Goal: Transaction & Acquisition: Purchase product/service

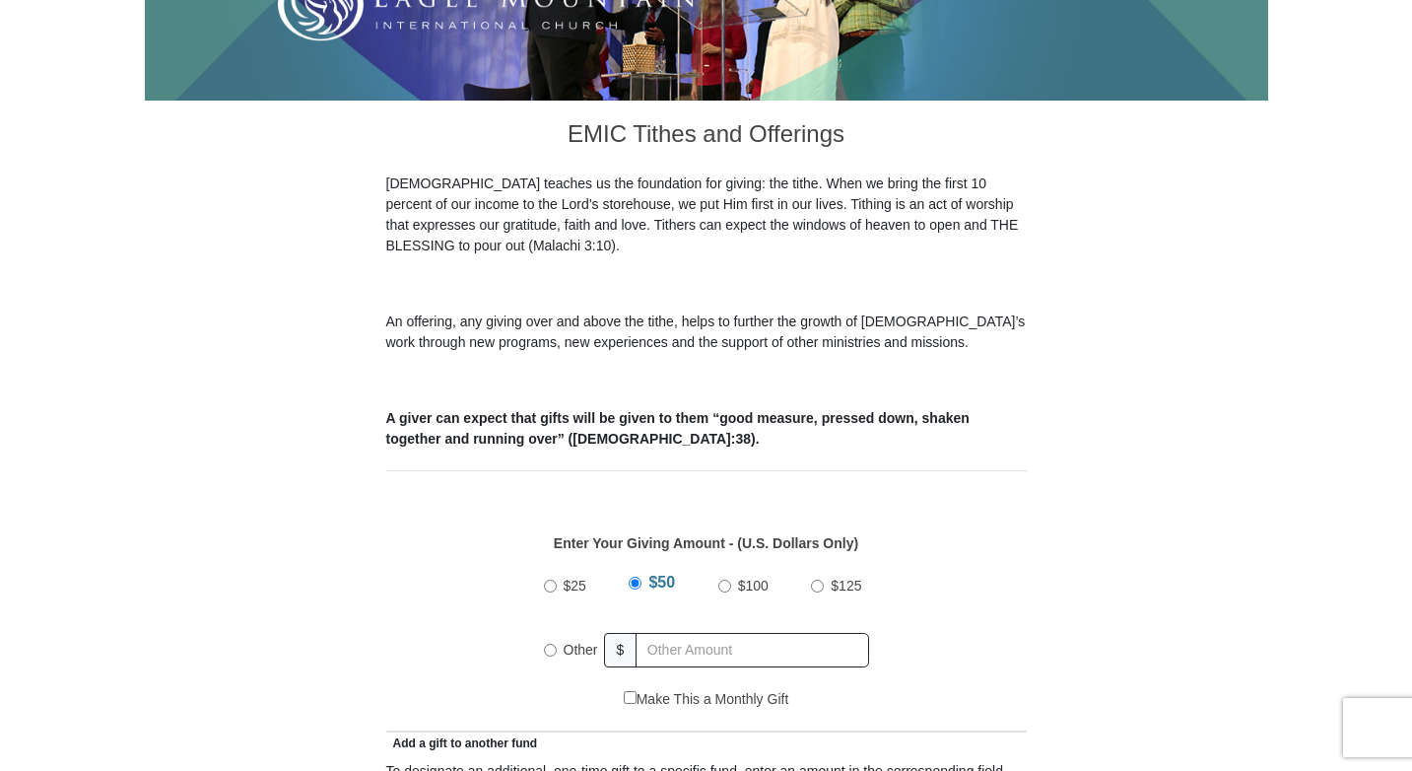
scroll to position [493, 0]
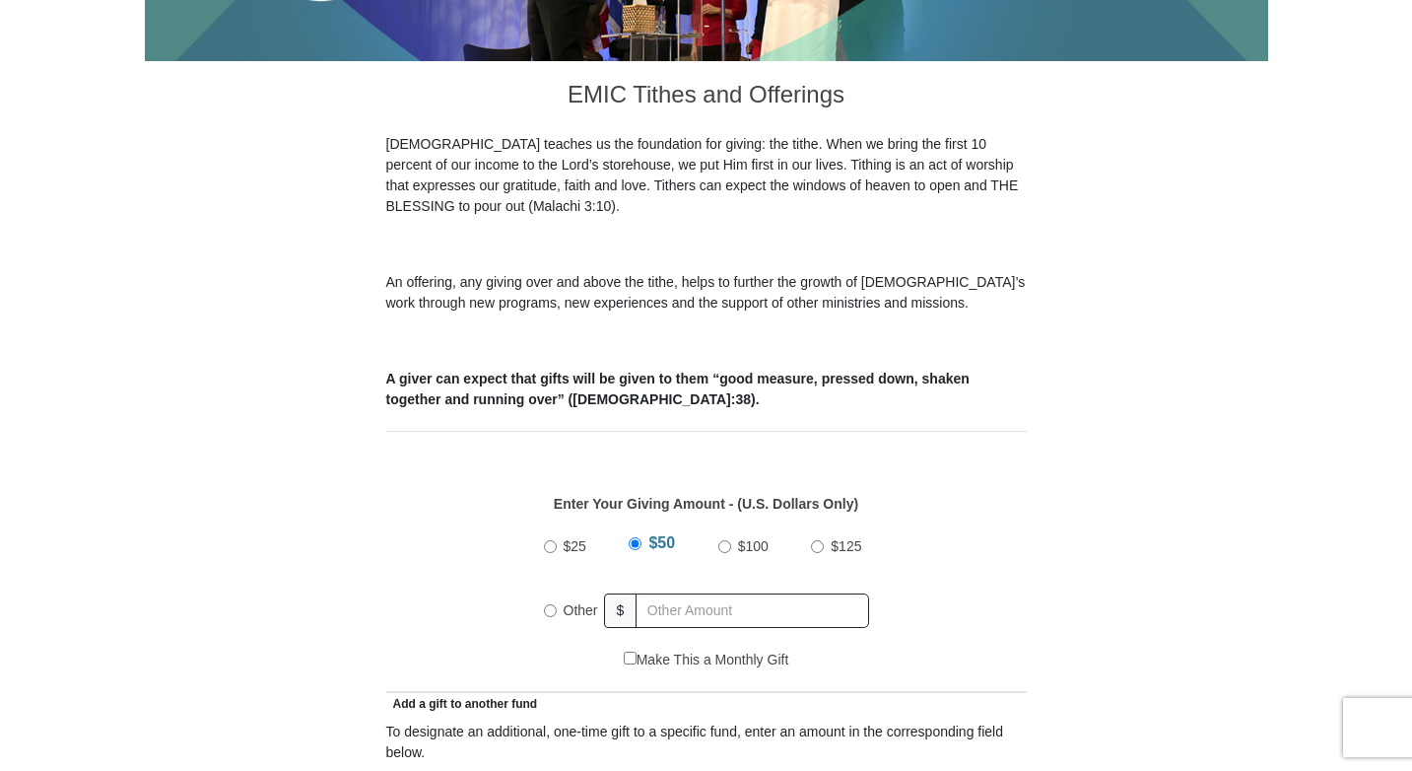
click at [546, 604] on input "Other" at bounding box center [550, 610] width 13 height 13
radio input "true"
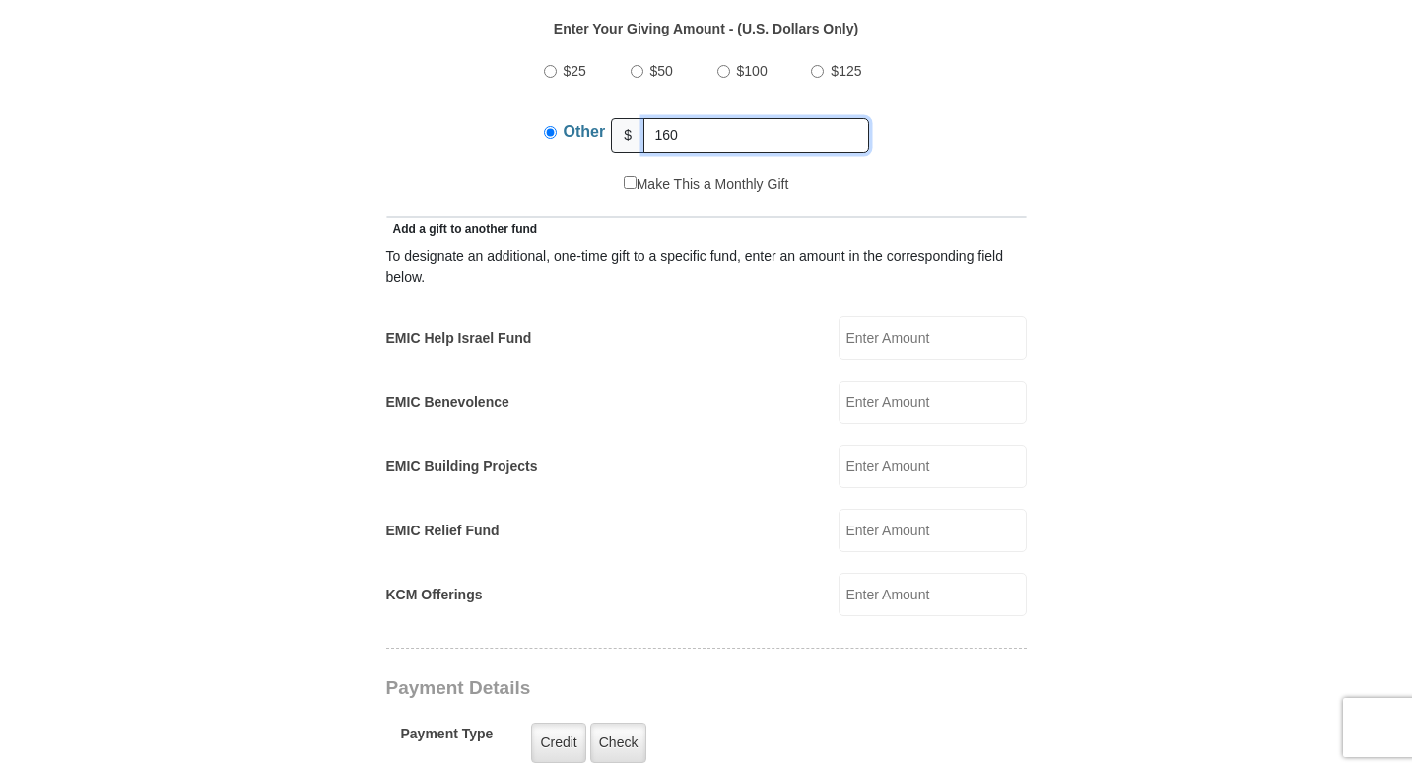
scroll to position [985, 0]
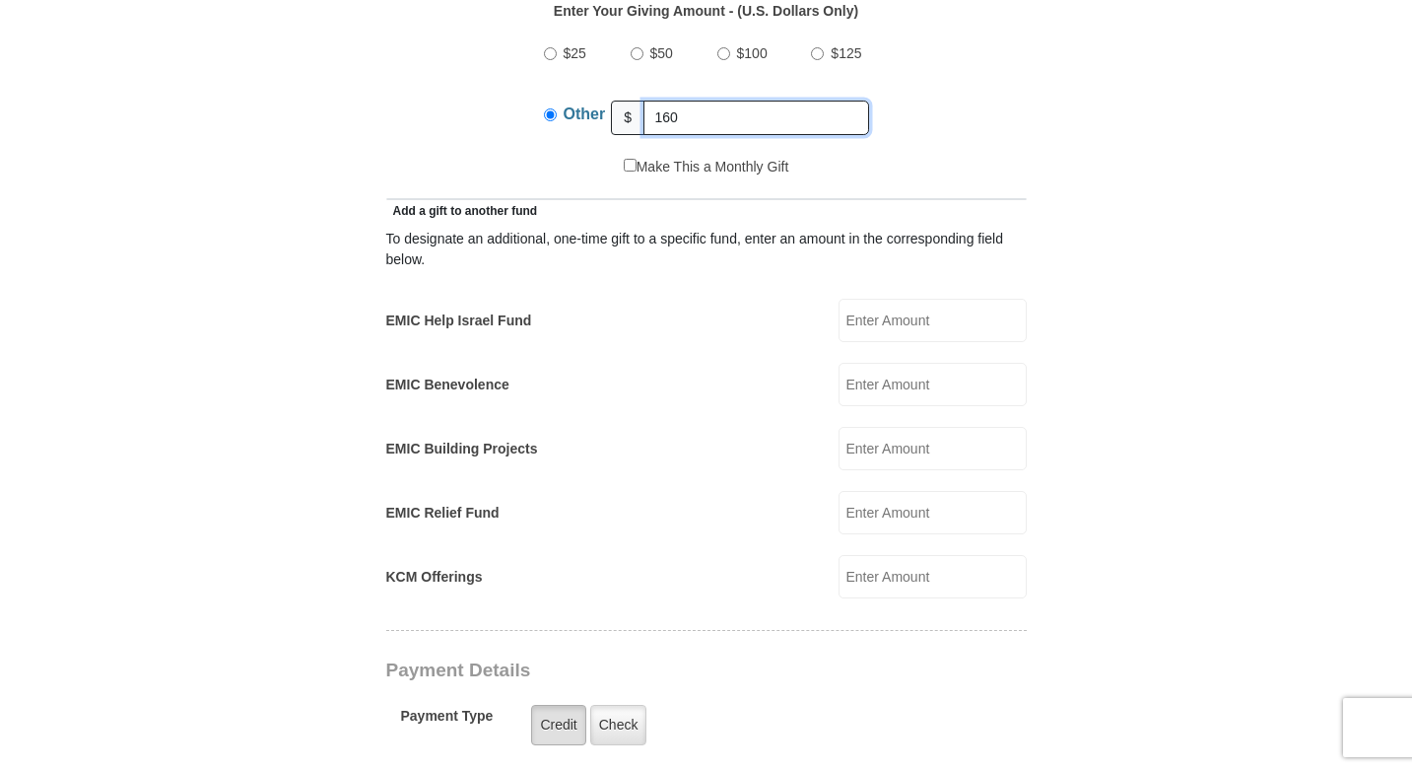
type input "160"
click at [559, 705] on label "Credit" at bounding box center [558, 725] width 54 height 40
click at [0, 0] on input "Credit" at bounding box center [0, 0] width 0 height 0
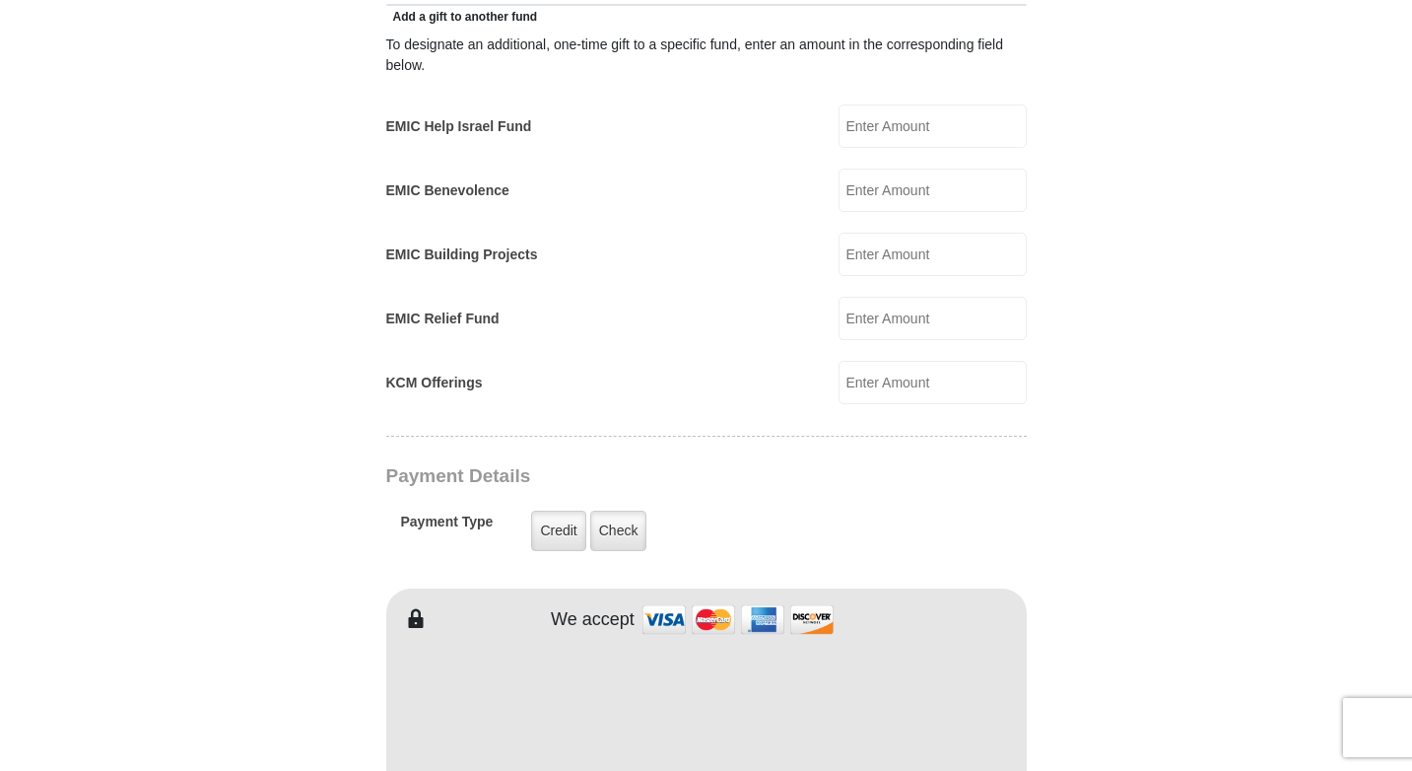
scroll to position [1183, 0]
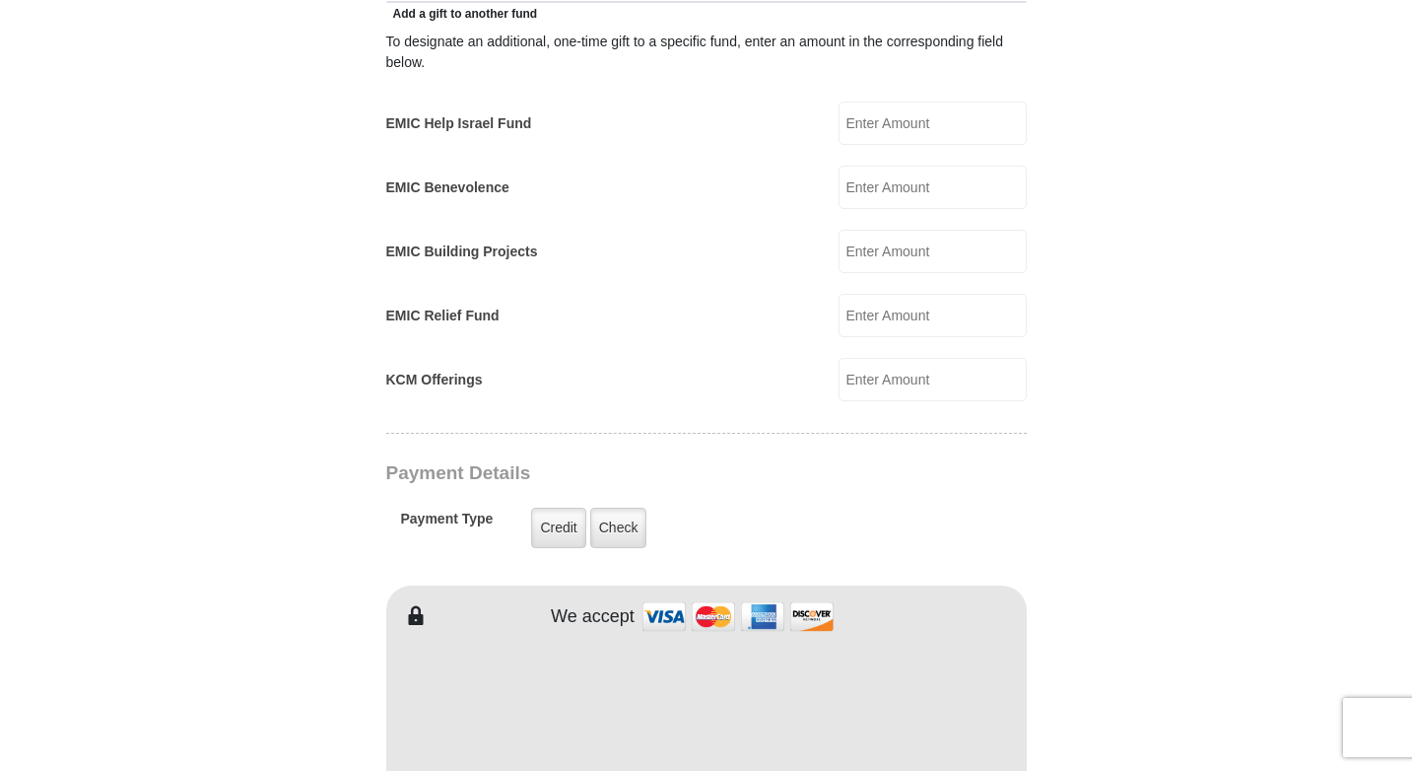
type input "[PERSON_NAME]"
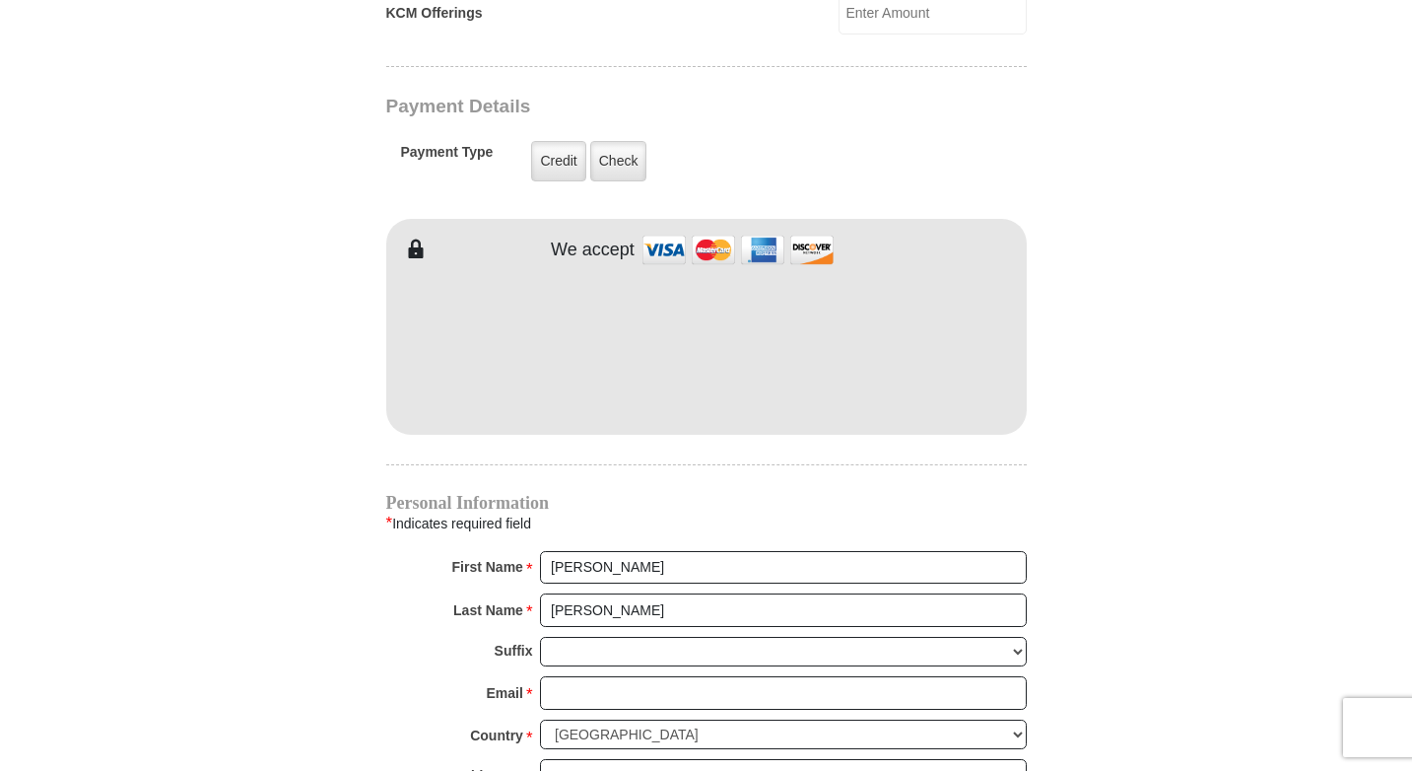
scroll to position [1577, 0]
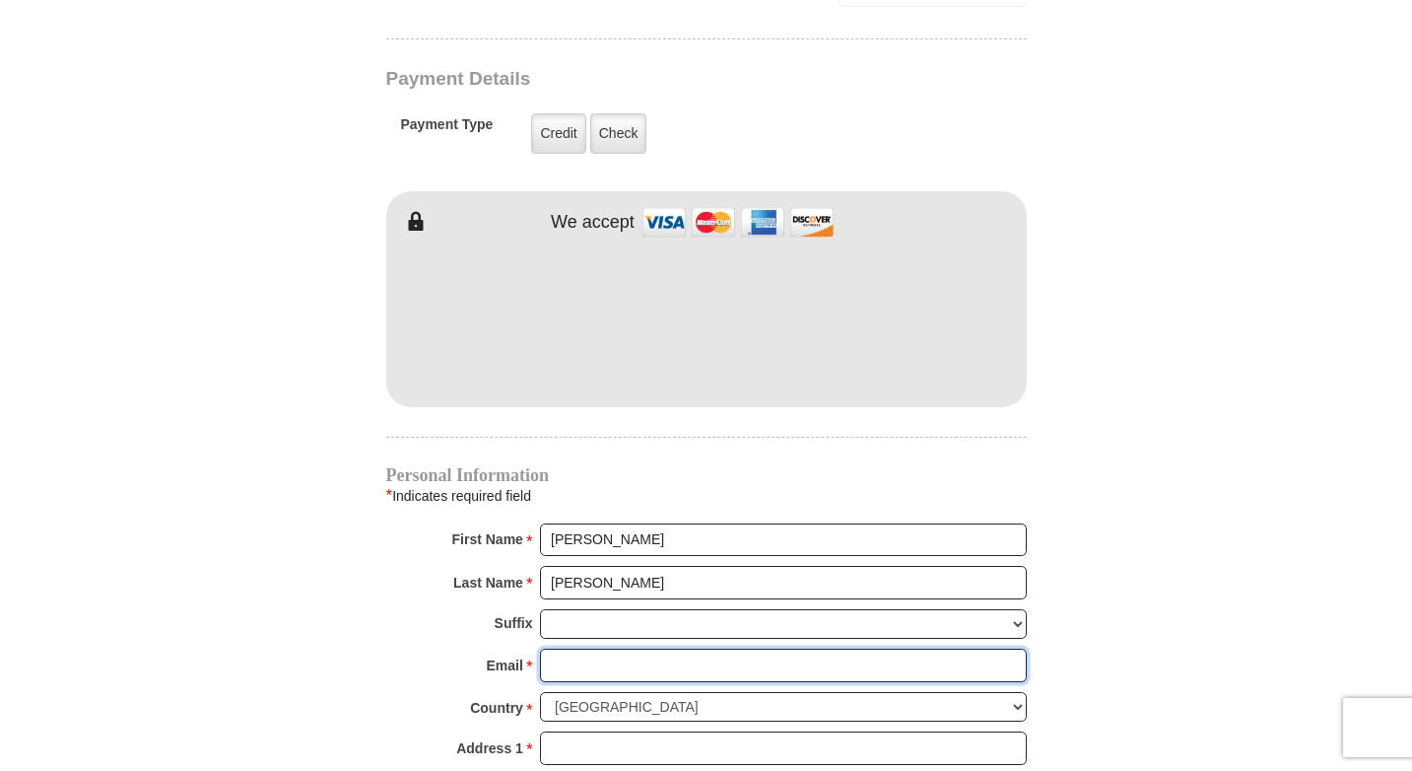
click at [546, 648] on input "Email *" at bounding box center [783, 665] width 487 height 34
type input "[EMAIL_ADDRESS][DOMAIN_NAME]"
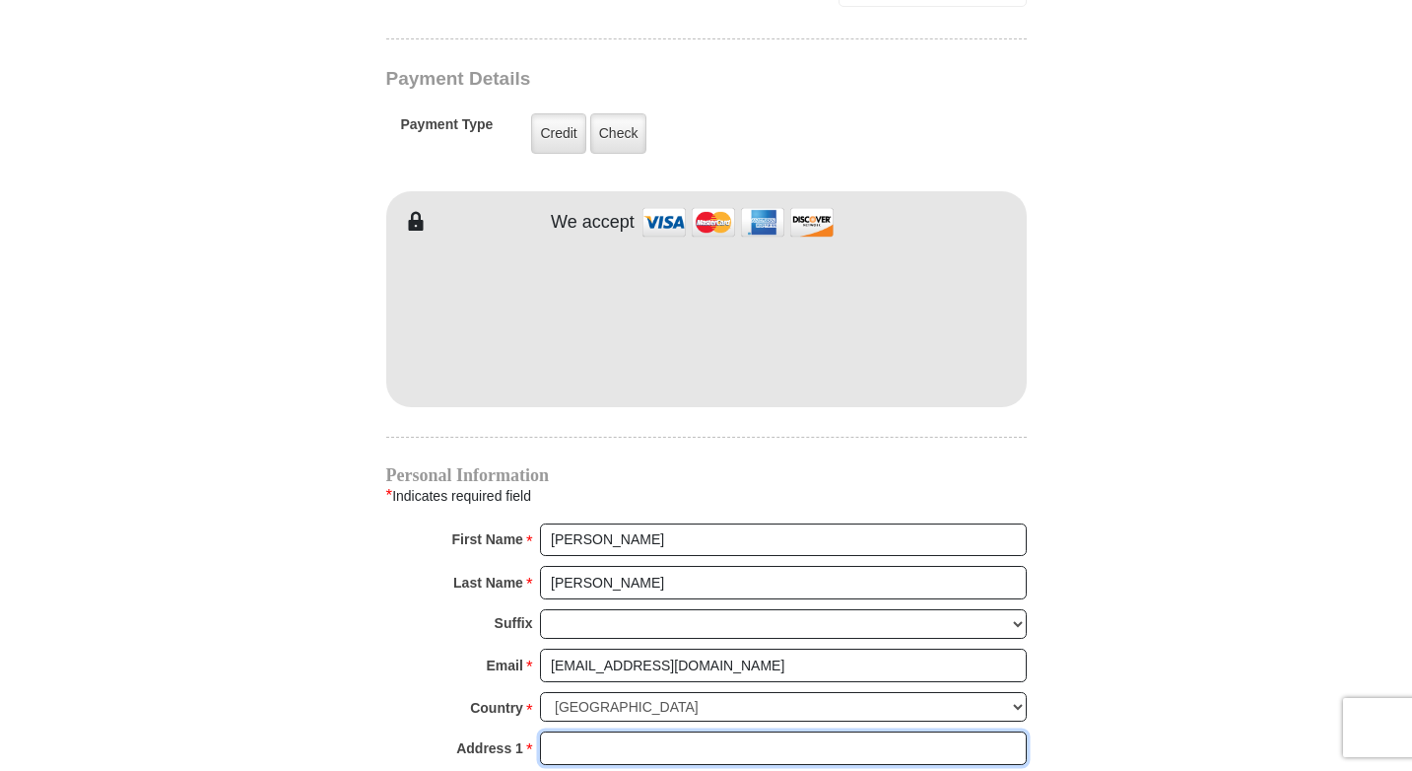
click at [564, 731] on input "Address 1 *" at bounding box center [783, 748] width 487 height 34
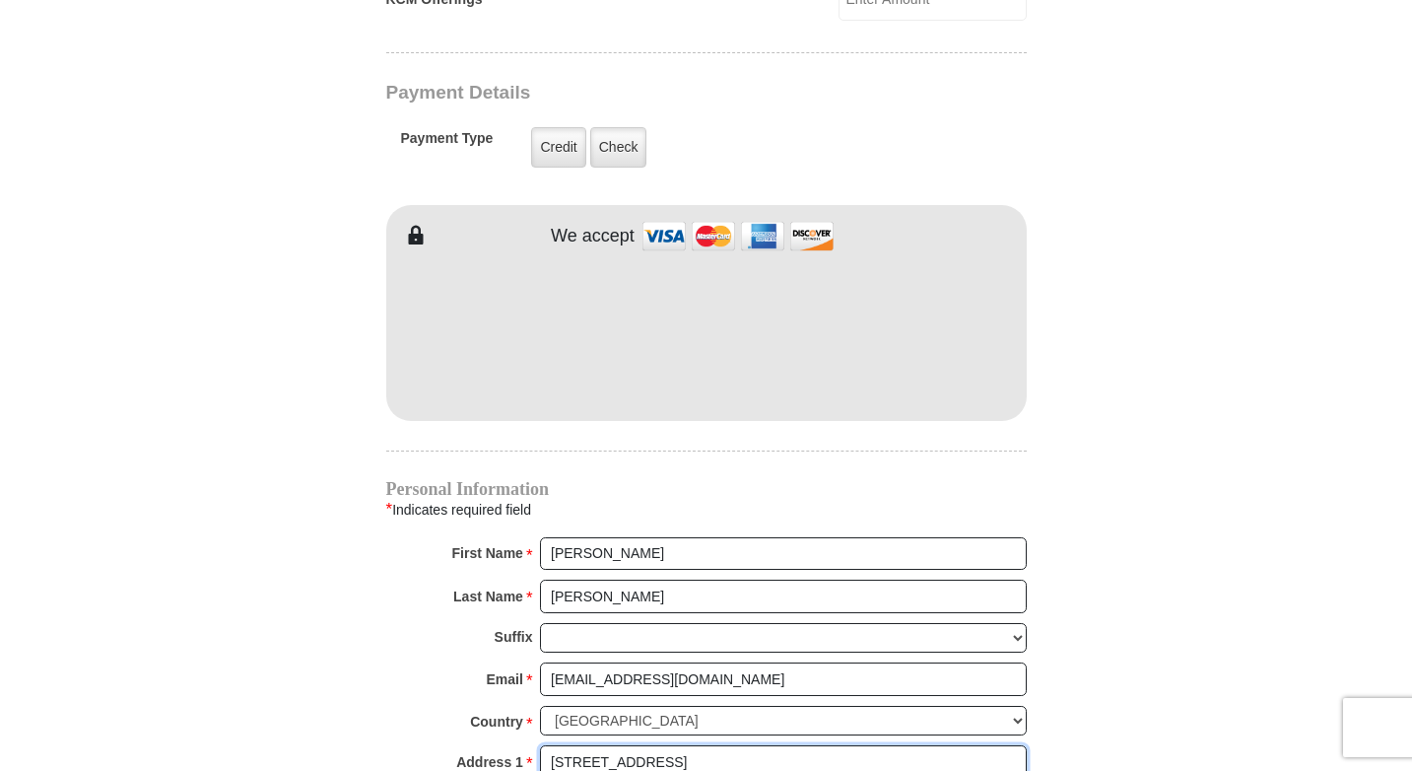
scroll to position [1675, 0]
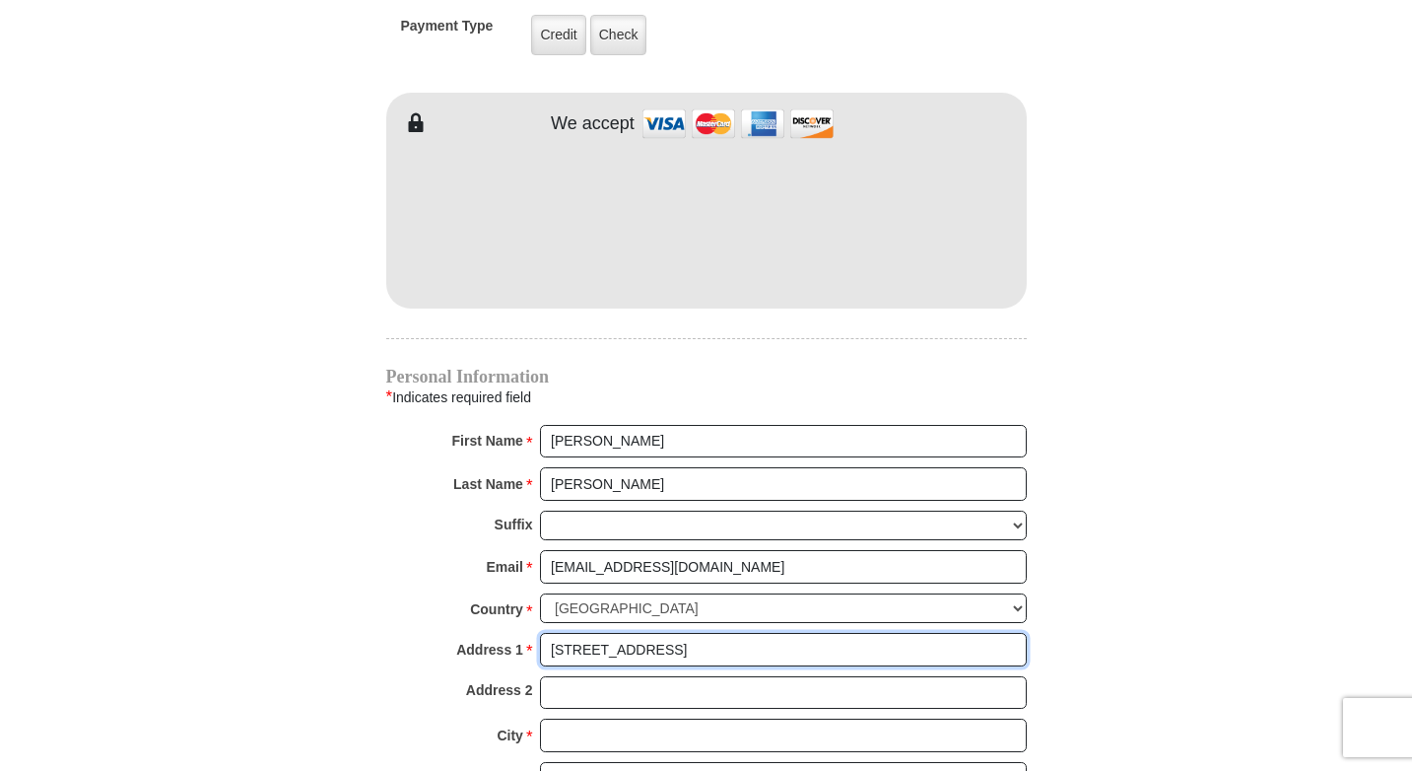
type input "[STREET_ADDRESS]"
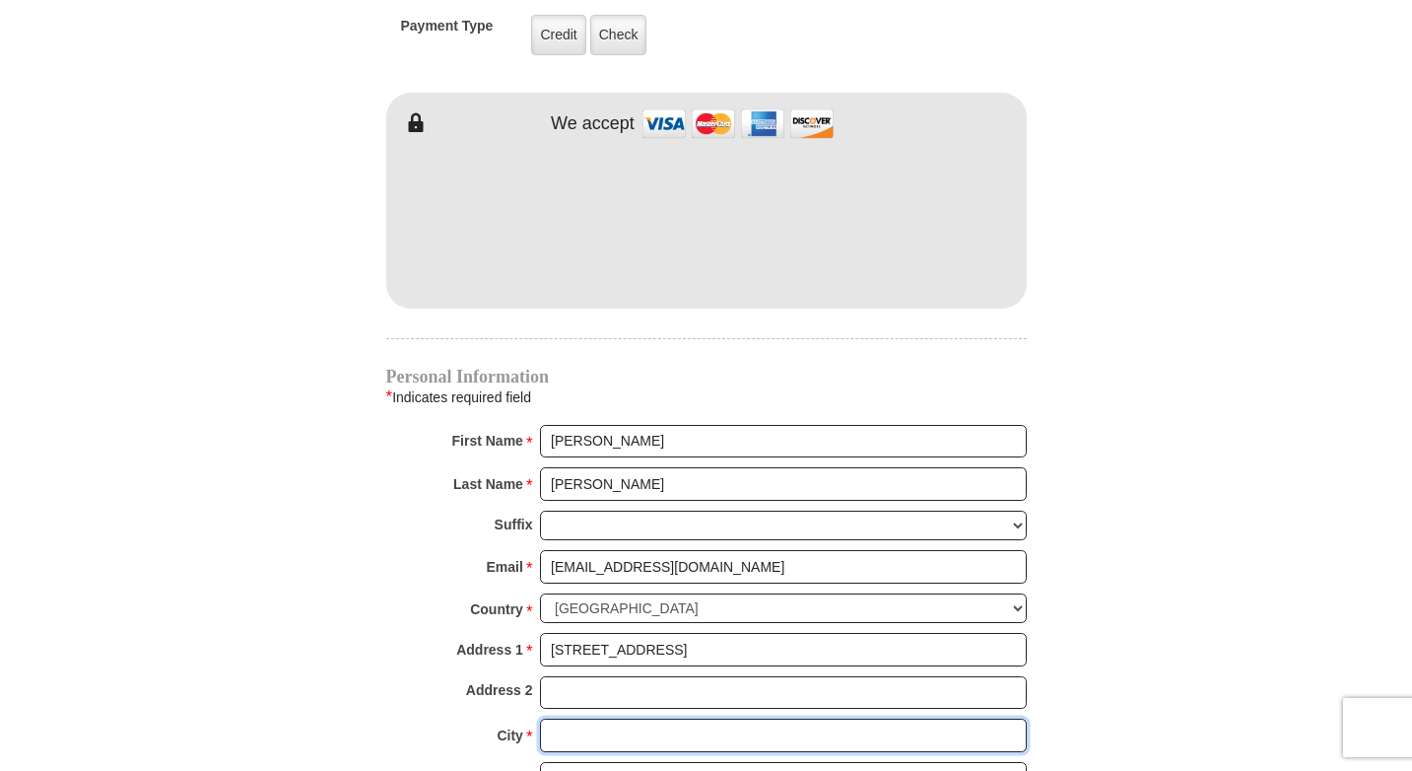
click at [571, 718] on input "City *" at bounding box center [783, 735] width 487 height 34
type input "[GEOGRAPHIC_DATA]"
click at [1017, 762] on select "Choose [US_STATE] [US_STATE] [US_STATE] [US_STATE] [US_STATE] Armed Forces Amer…" at bounding box center [783, 777] width 487 height 31
select select "KS"
click at [540, 762] on select "Choose [US_STATE] [US_STATE] [US_STATE] [US_STATE] [US_STATE] Armed Forces Amer…" at bounding box center [783, 777] width 487 height 31
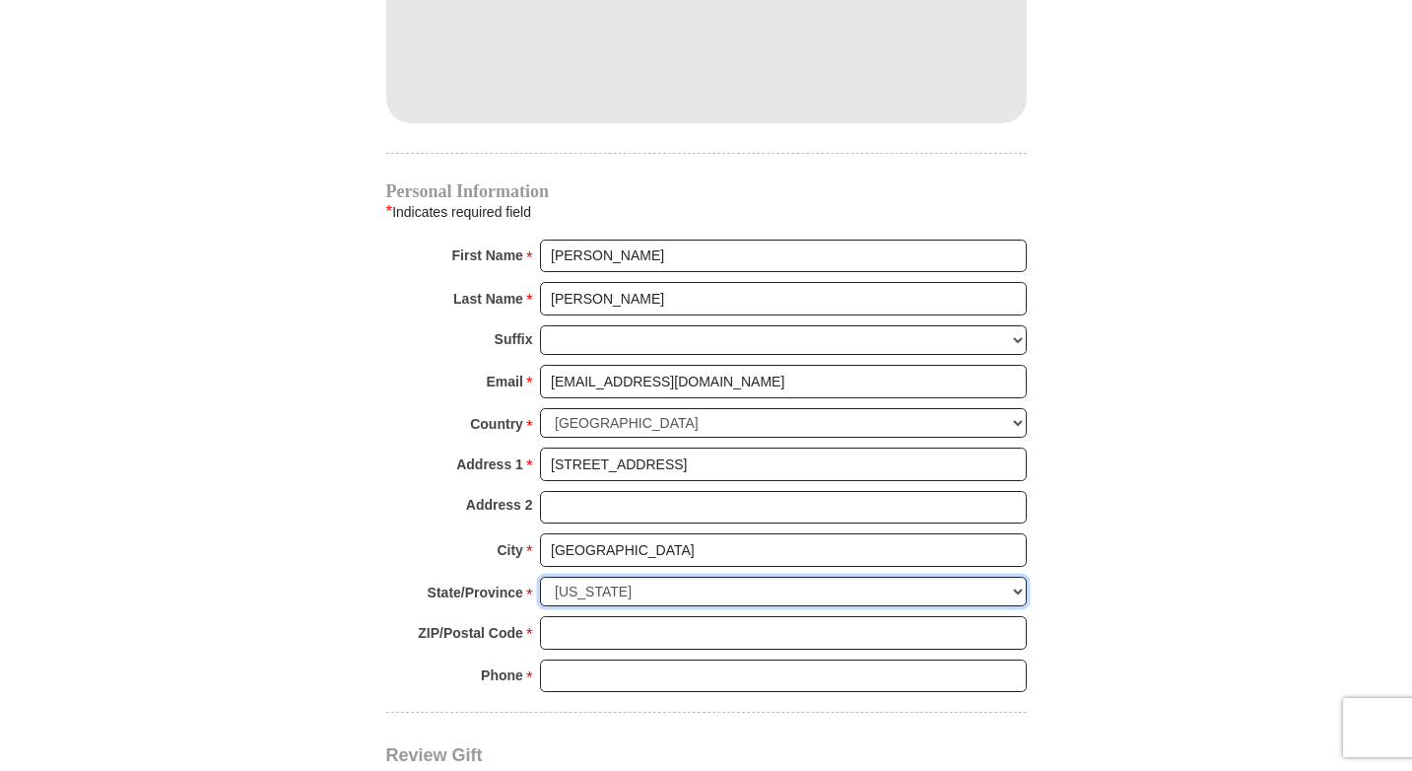
scroll to position [1971, 0]
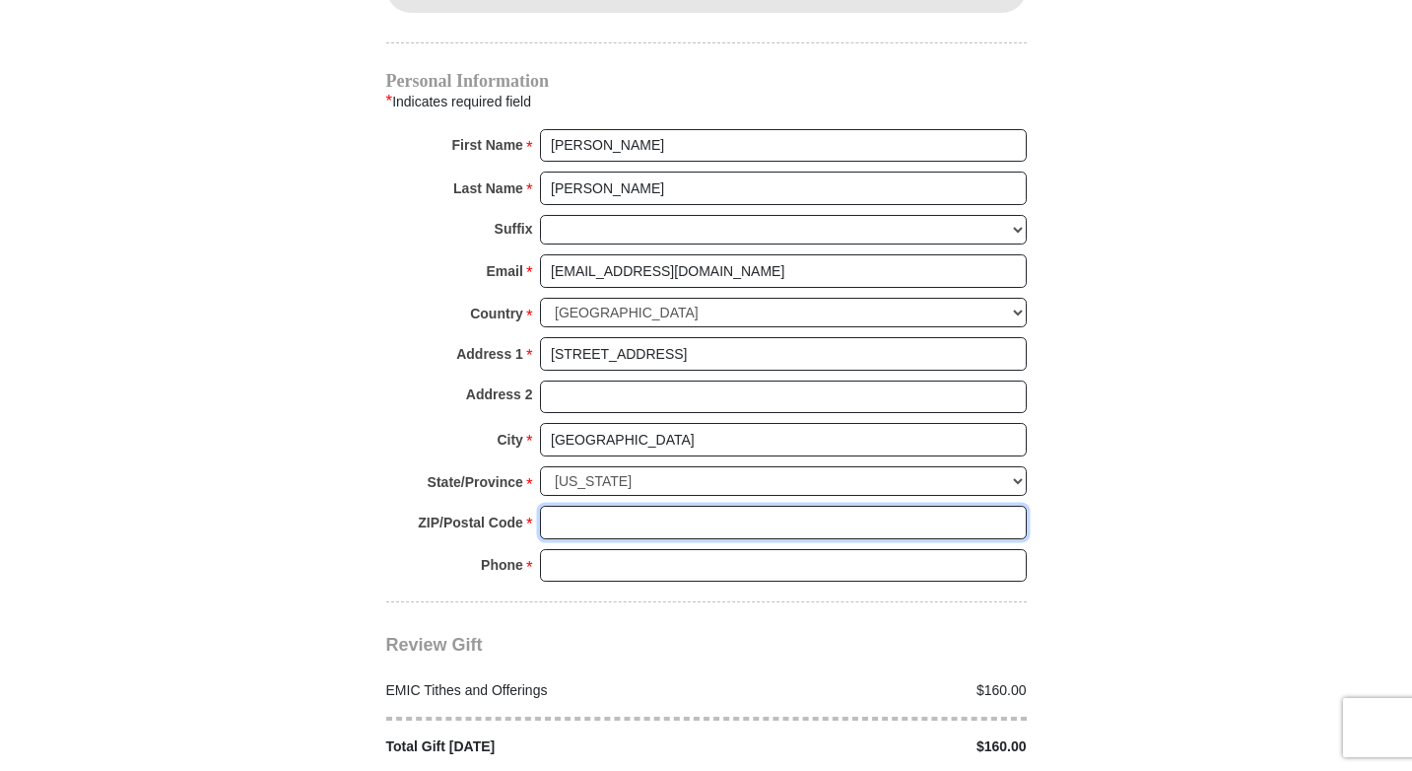
click at [620, 506] on input "ZIP/Postal Code *" at bounding box center [783, 523] width 487 height 34
type input "66213"
click at [578, 549] on input "Phone * *" at bounding box center [783, 566] width 487 height 34
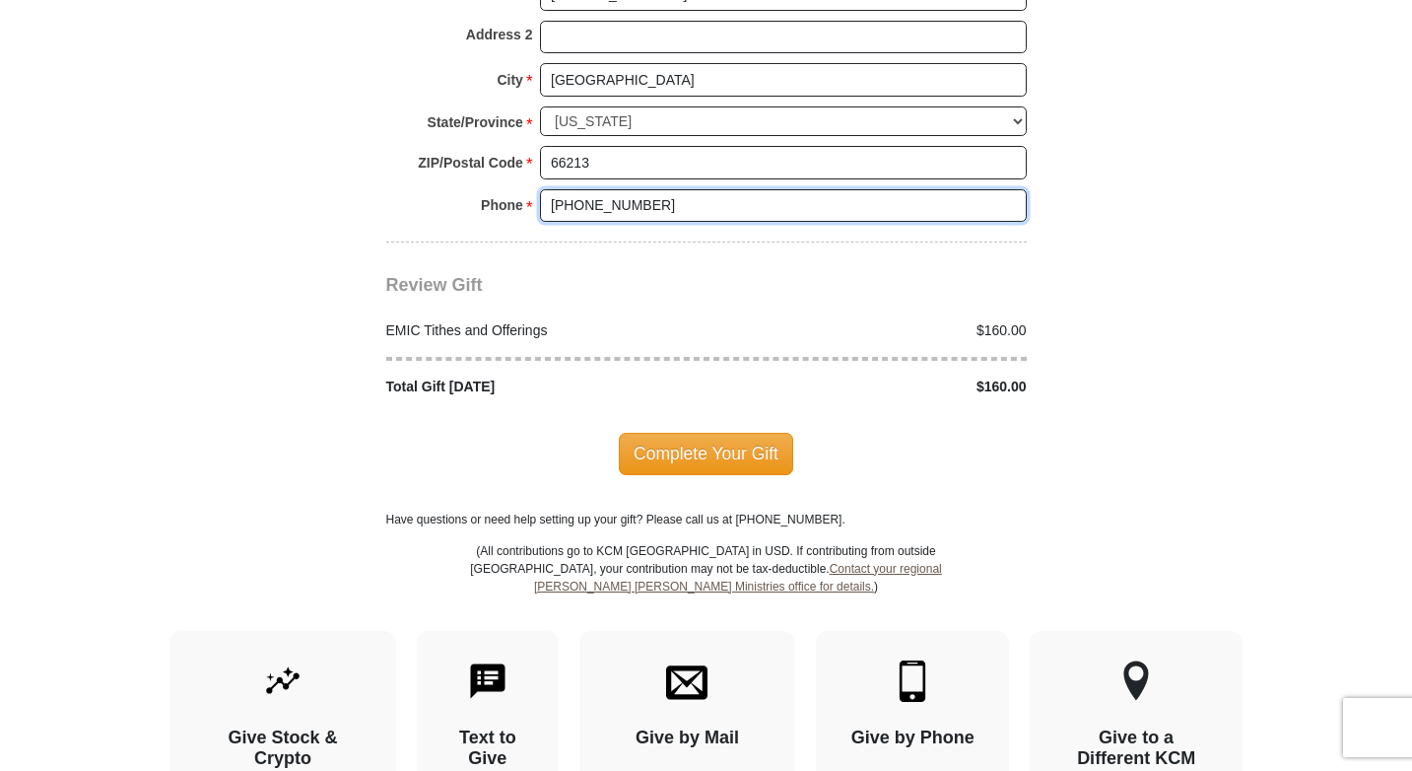
scroll to position [2365, 0]
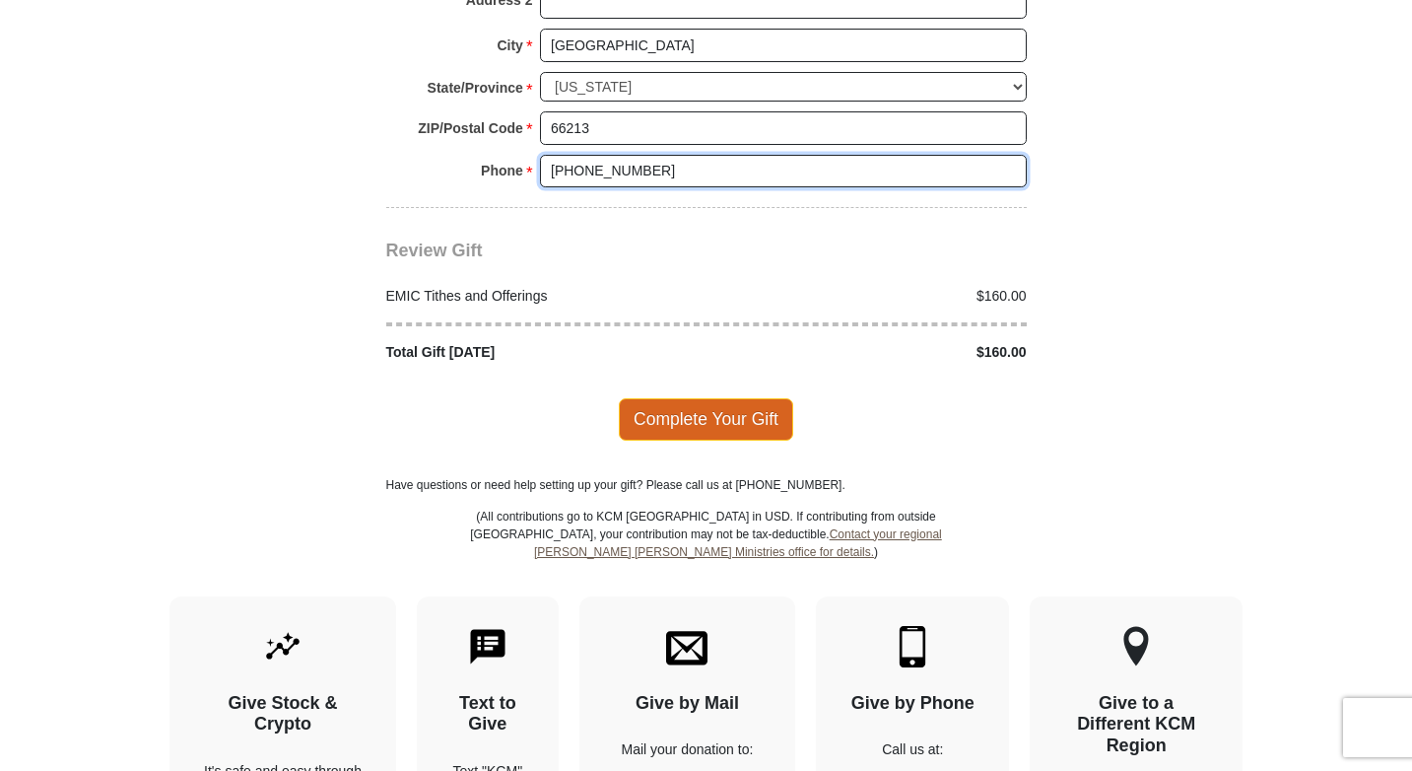
type input "[PHONE_NUMBER]"
click at [697, 398] on span "Complete Your Gift" at bounding box center [706, 418] width 174 height 41
